Goal: Use online tool/utility: Utilize a website feature to perform a specific function

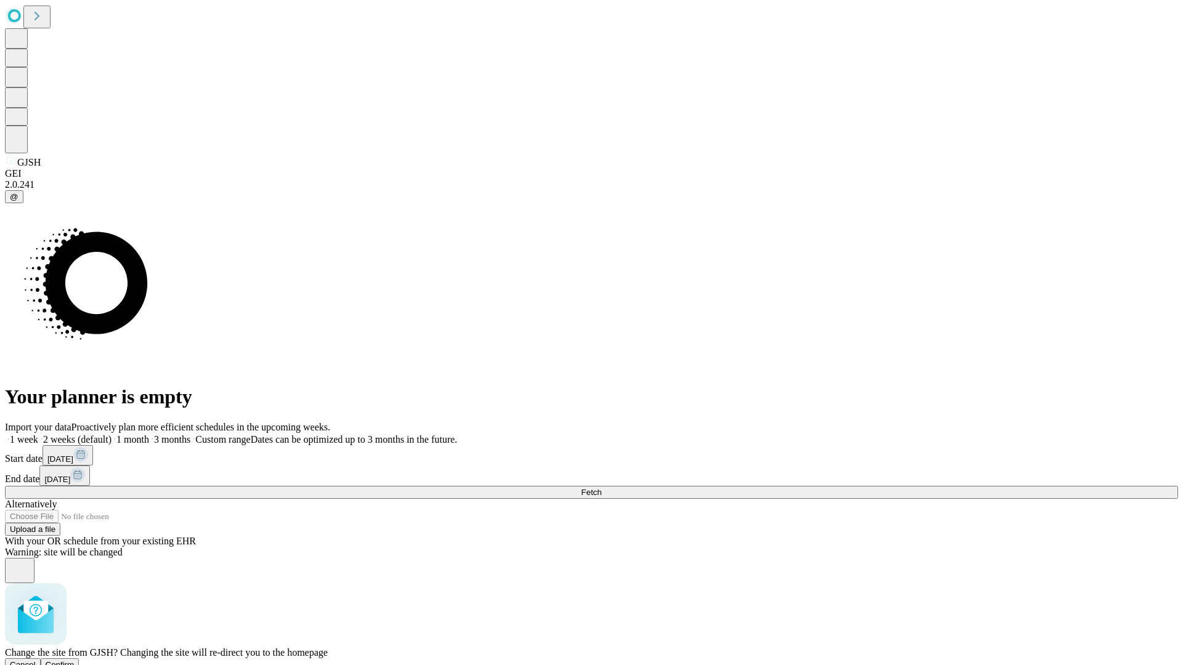
click at [75, 660] on span "Confirm" at bounding box center [60, 664] width 29 height 9
click at [149, 434] on label "1 month" at bounding box center [130, 439] width 38 height 10
click at [601, 488] on span "Fetch" at bounding box center [591, 492] width 20 height 9
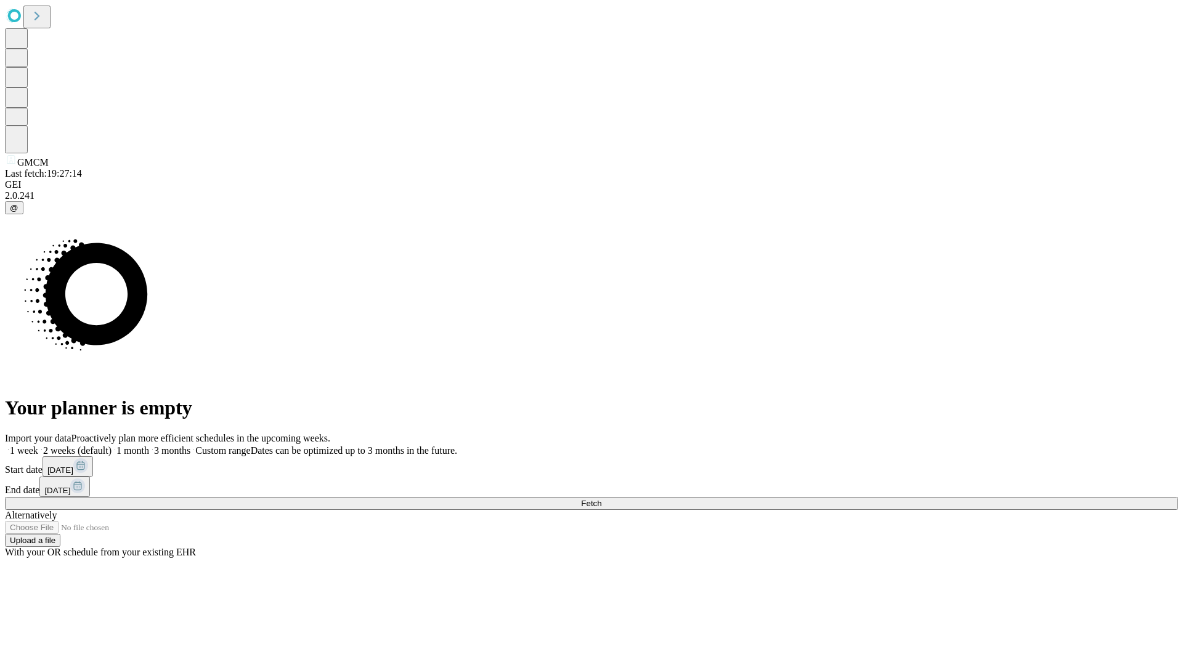
click at [149, 445] on label "1 month" at bounding box center [130, 450] width 38 height 10
click at [601, 499] on span "Fetch" at bounding box center [591, 503] width 20 height 9
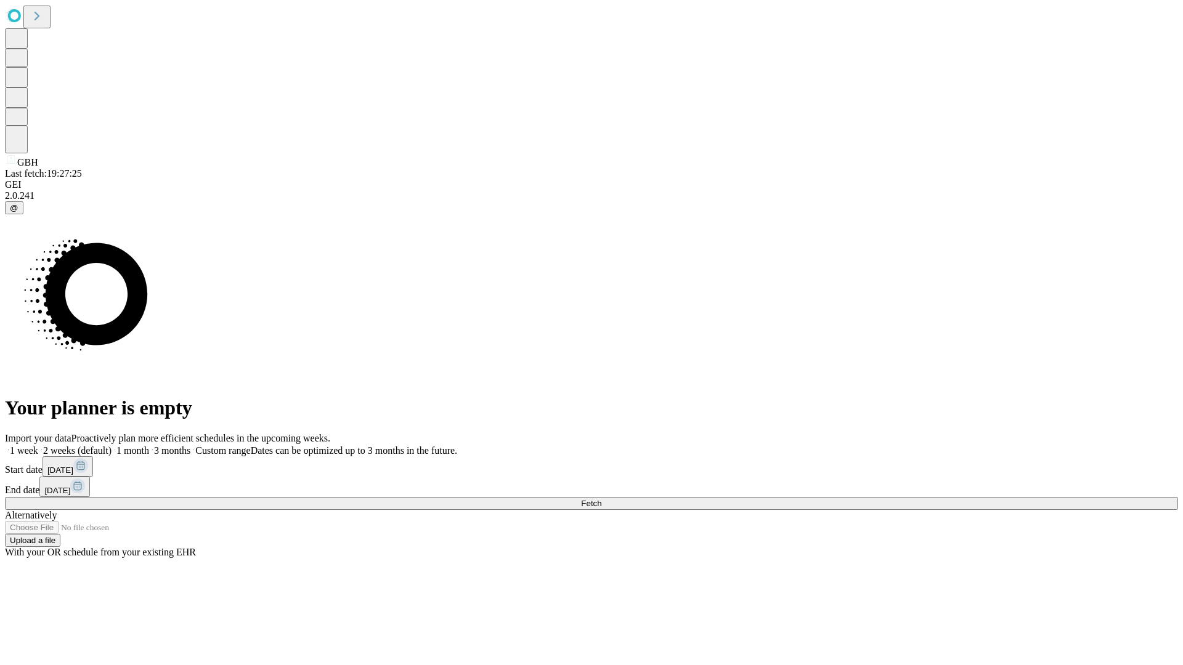
click at [601, 499] on span "Fetch" at bounding box center [591, 503] width 20 height 9
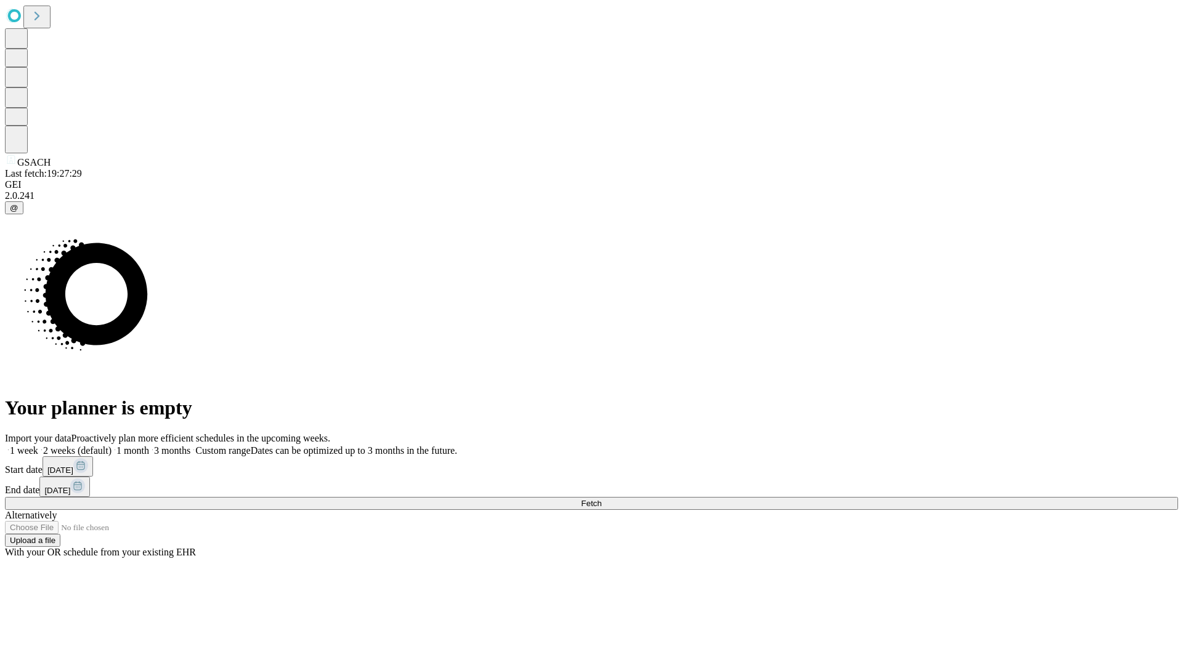
click at [149, 445] on label "1 month" at bounding box center [130, 450] width 38 height 10
click at [601, 499] on span "Fetch" at bounding box center [591, 503] width 20 height 9
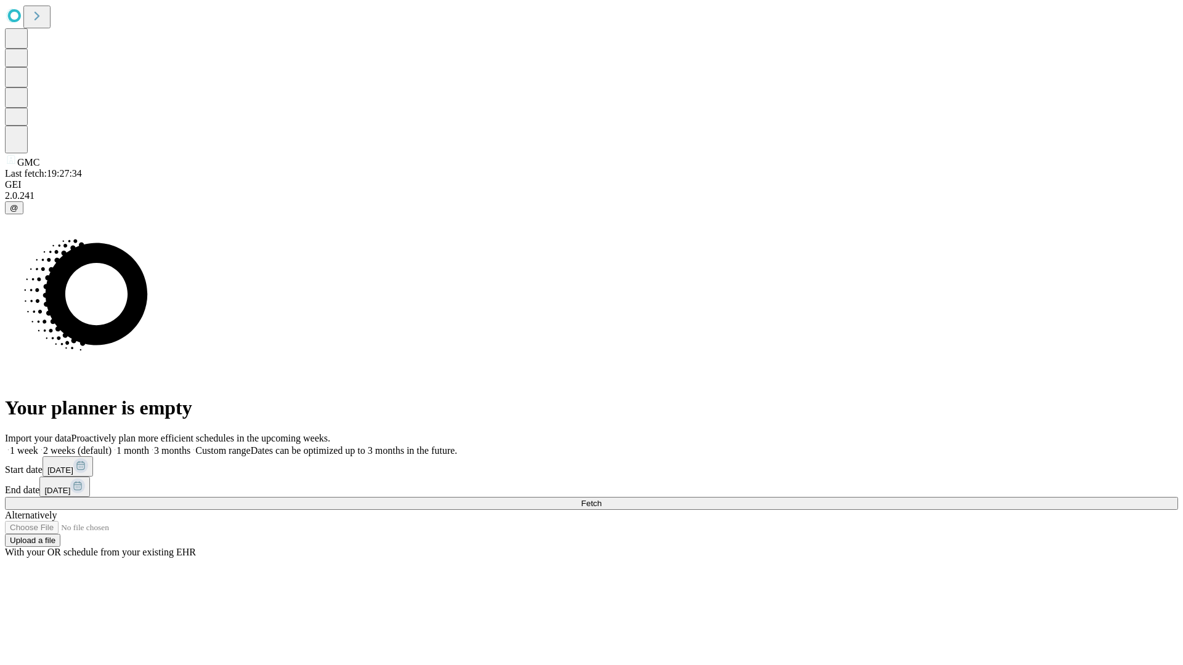
click at [149, 445] on label "1 month" at bounding box center [130, 450] width 38 height 10
click at [601, 499] on span "Fetch" at bounding box center [591, 503] width 20 height 9
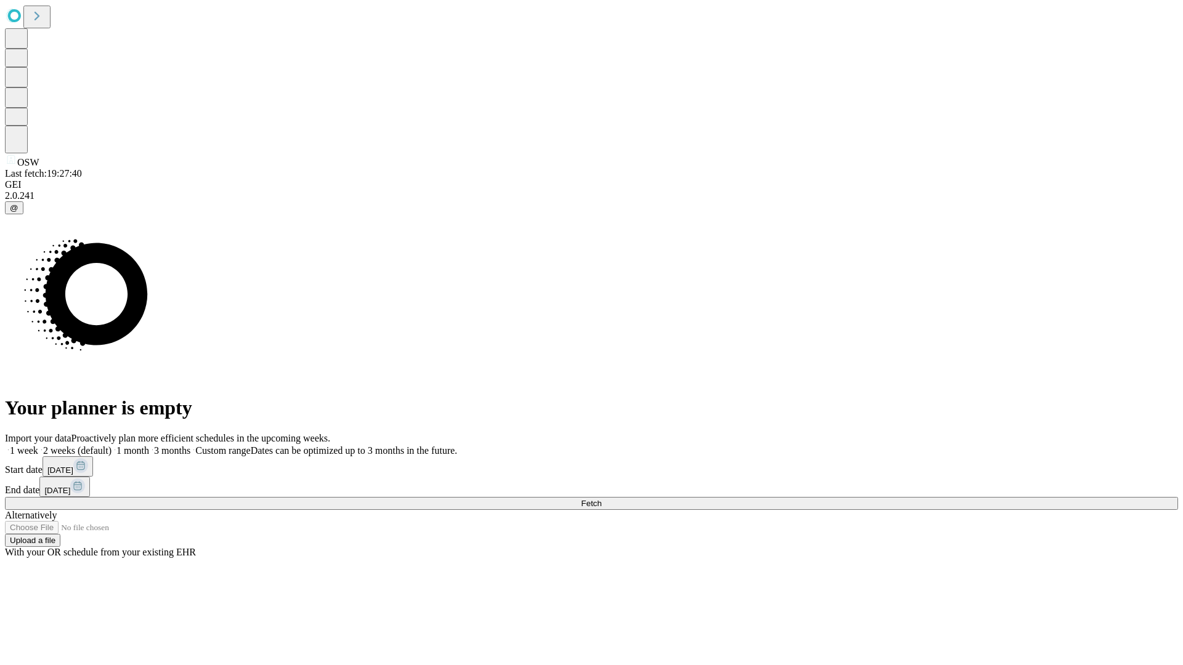
click at [149, 445] on label "1 month" at bounding box center [130, 450] width 38 height 10
click at [601, 499] on span "Fetch" at bounding box center [591, 503] width 20 height 9
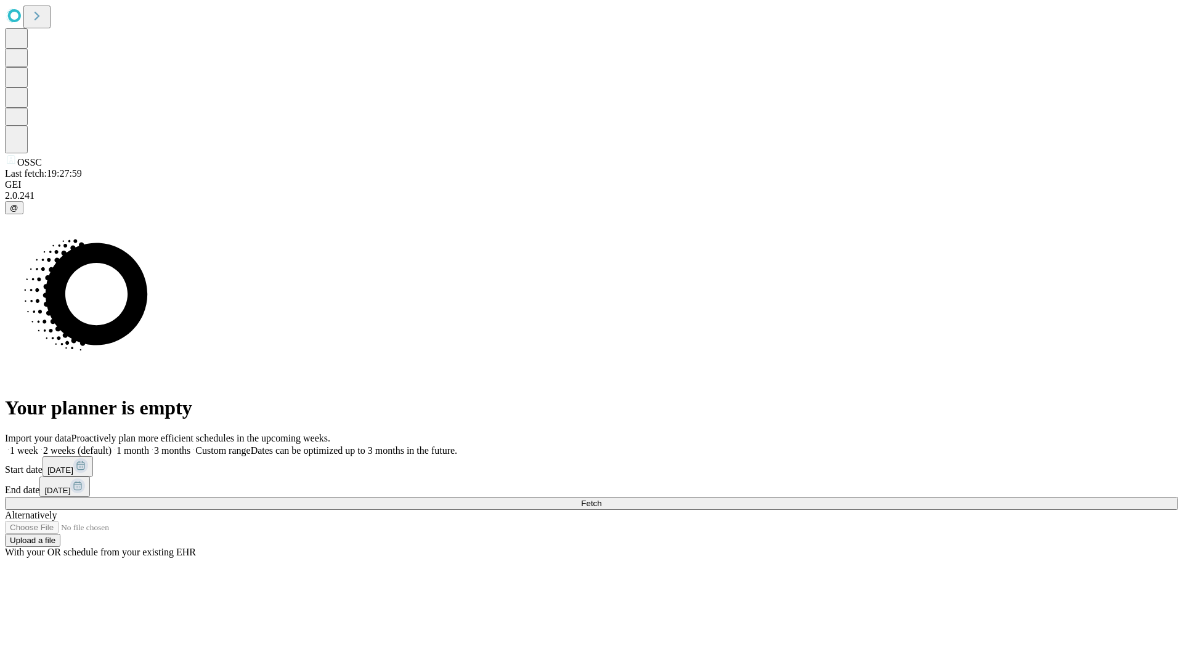
click at [149, 445] on label "1 month" at bounding box center [130, 450] width 38 height 10
click at [601, 499] on span "Fetch" at bounding box center [591, 503] width 20 height 9
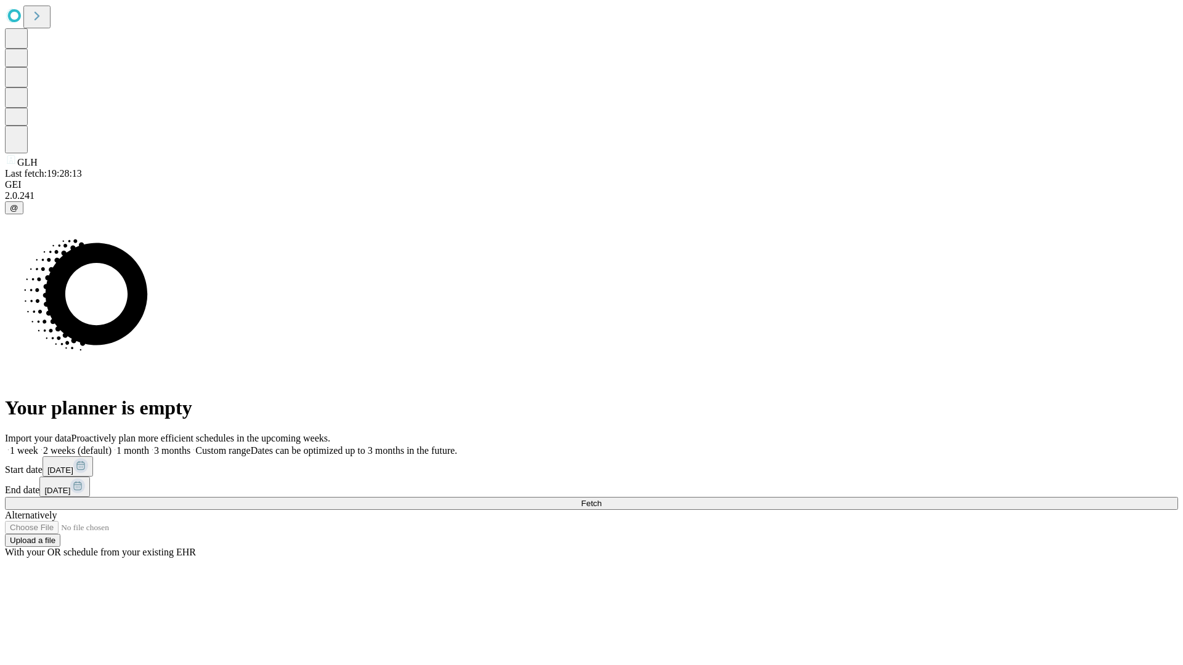
click at [149, 445] on label "1 month" at bounding box center [130, 450] width 38 height 10
click at [601, 499] on span "Fetch" at bounding box center [591, 503] width 20 height 9
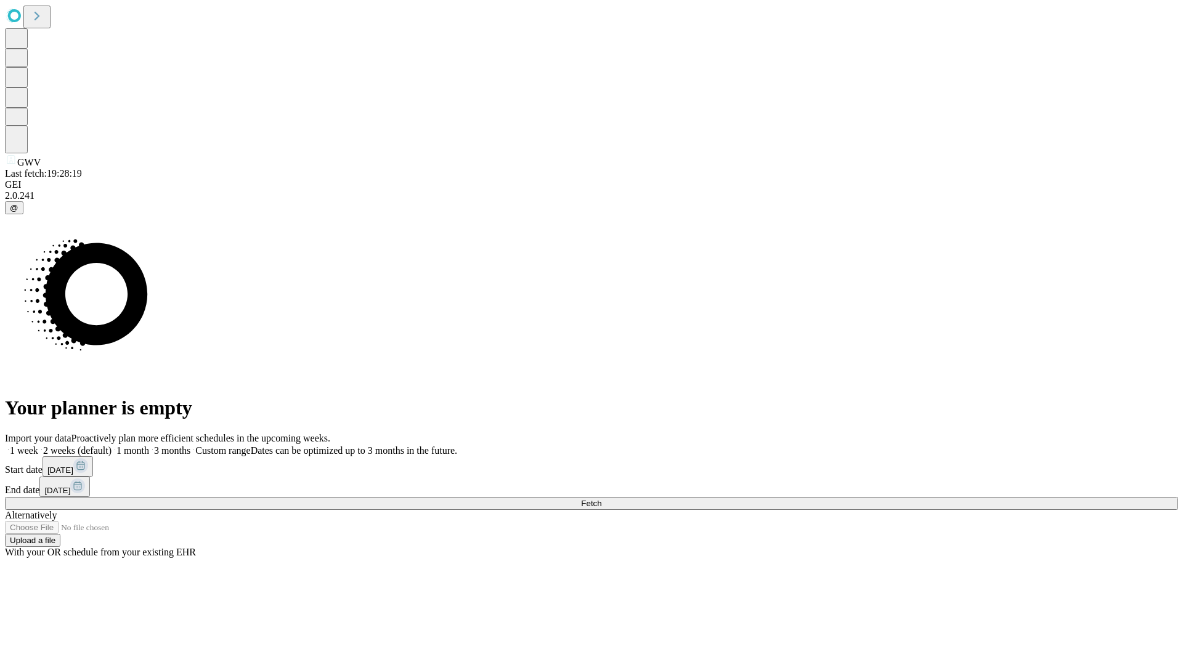
click at [149, 445] on label "1 month" at bounding box center [130, 450] width 38 height 10
click at [601, 499] on span "Fetch" at bounding box center [591, 503] width 20 height 9
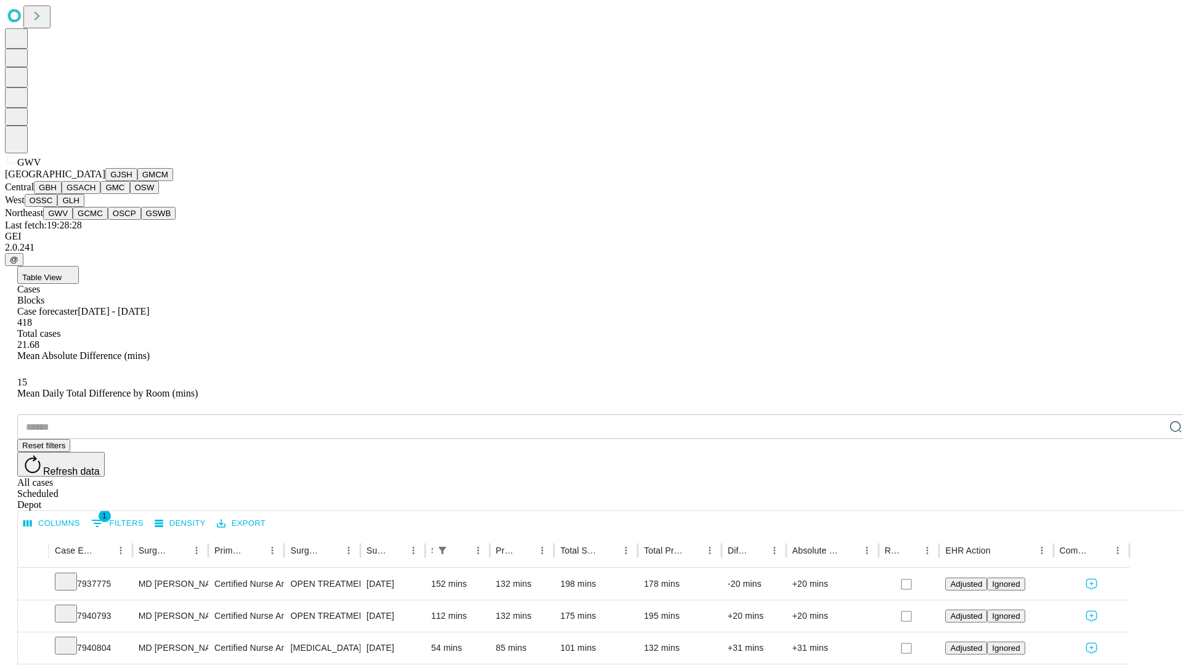
click at [95, 220] on button "GCMC" at bounding box center [90, 213] width 35 height 13
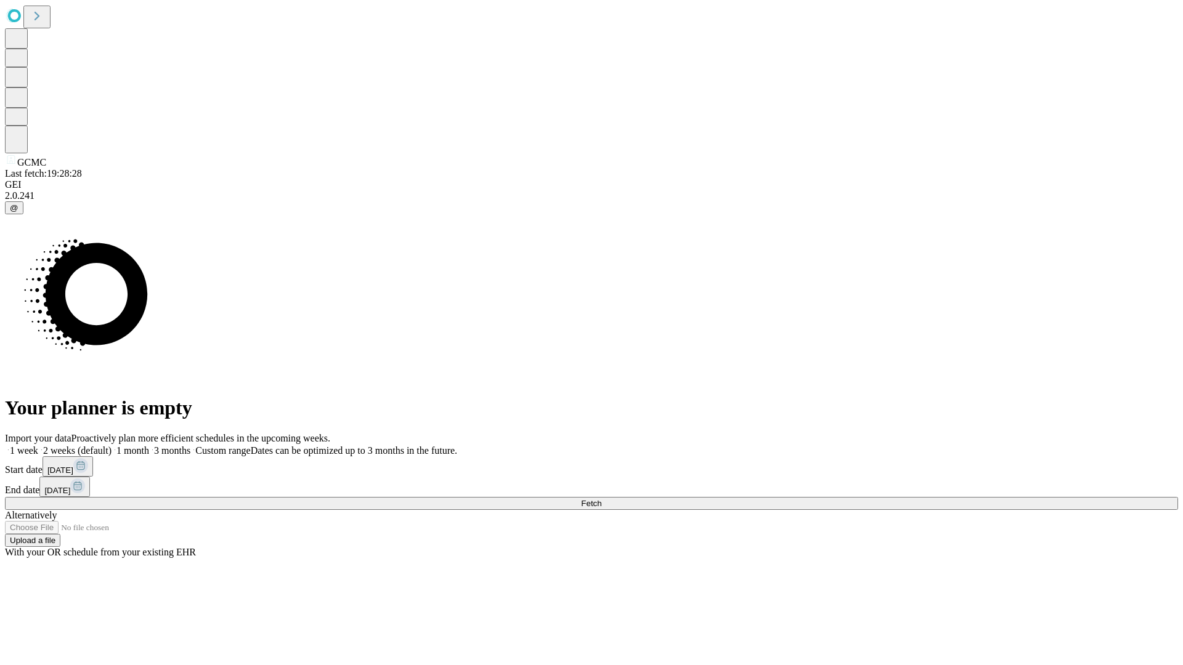
click at [149, 445] on label "1 month" at bounding box center [130, 450] width 38 height 10
click at [601, 499] on span "Fetch" at bounding box center [591, 503] width 20 height 9
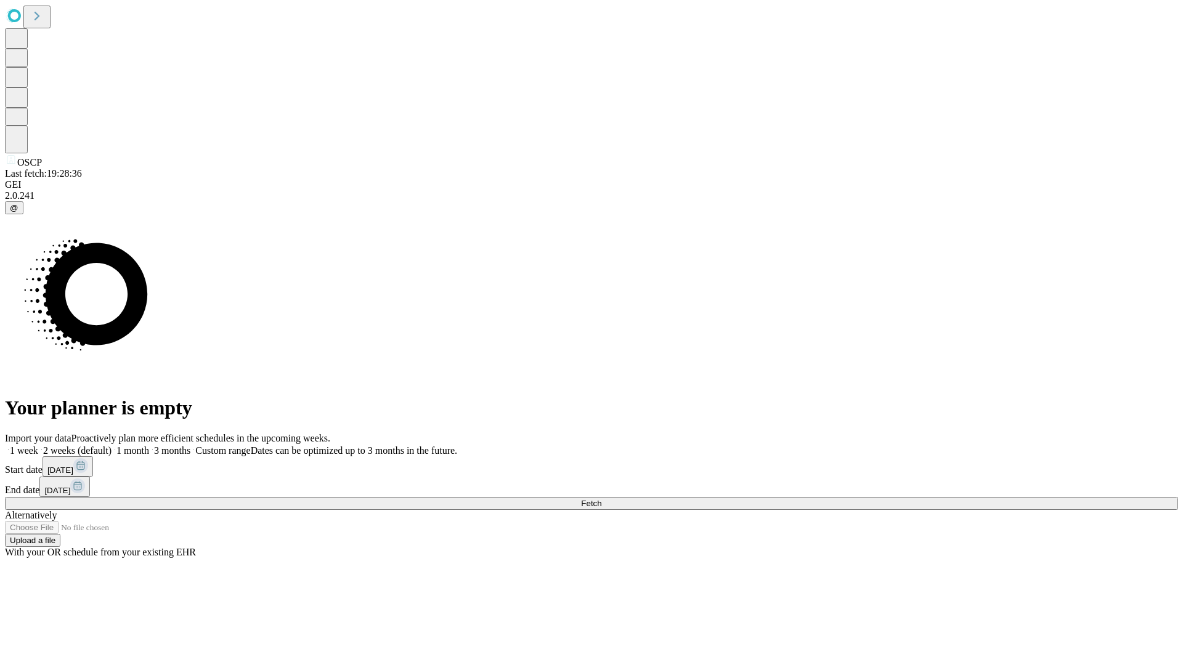
click at [149, 445] on label "1 month" at bounding box center [130, 450] width 38 height 10
click at [601, 499] on span "Fetch" at bounding box center [591, 503] width 20 height 9
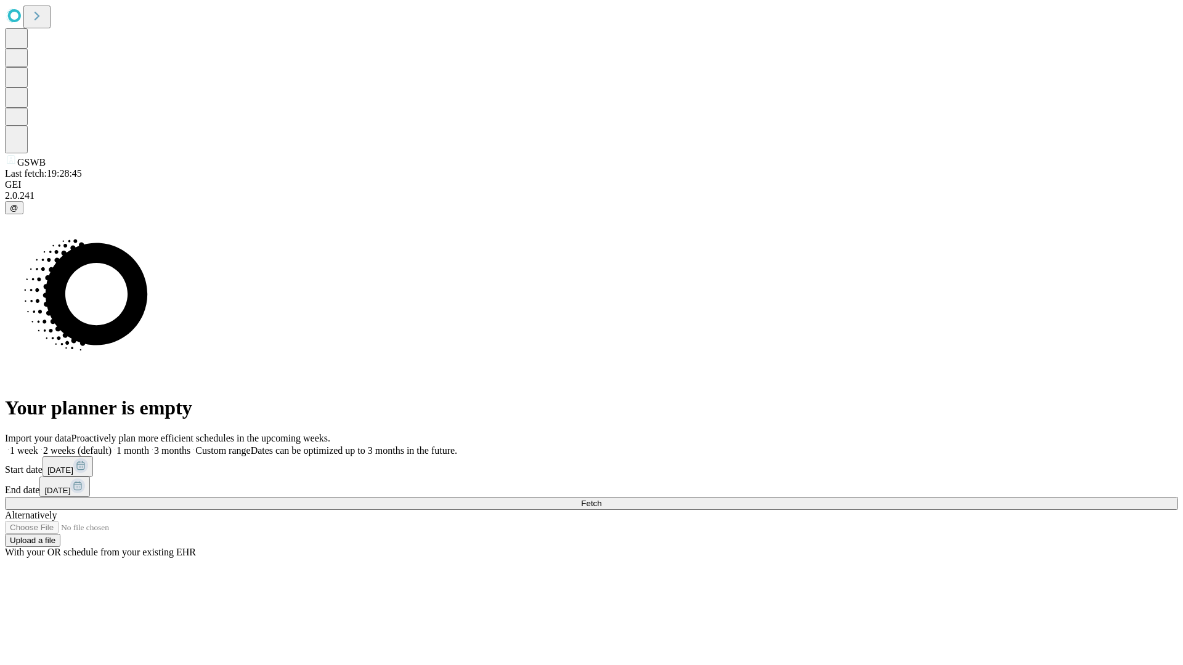
click at [149, 445] on label "1 month" at bounding box center [130, 450] width 38 height 10
click at [601, 499] on span "Fetch" at bounding box center [591, 503] width 20 height 9
